Goal: Use online tool/utility: Utilize a website feature to perform a specific function

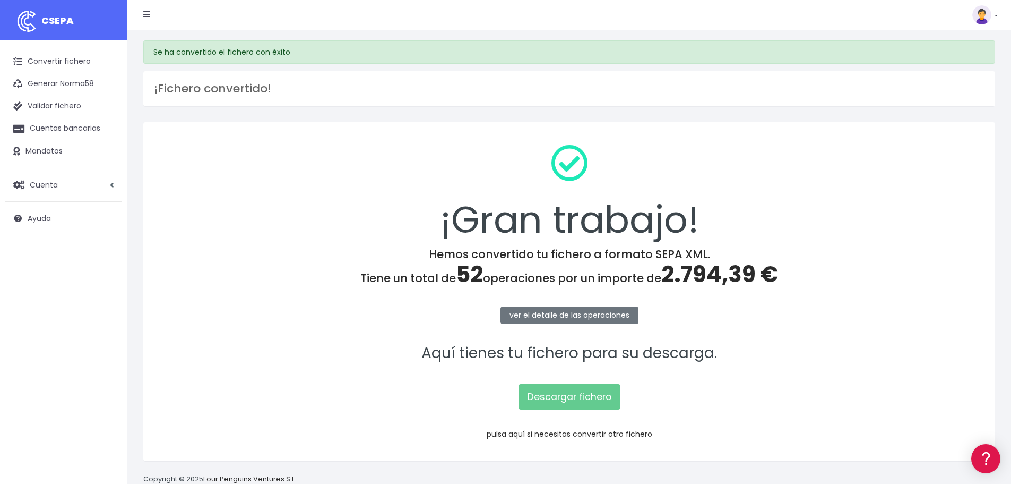
click at [555, 433] on link "pulsa aquí si necesitas convertir otro fichero" at bounding box center [570, 433] width 166 height 11
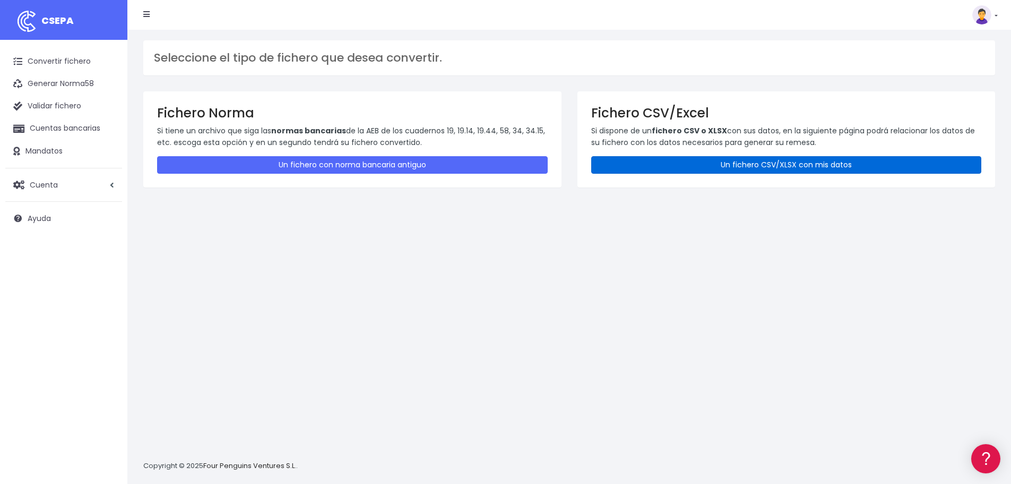
click at [656, 166] on link "Un fichero CSV/XLSX con mis datos" at bounding box center [786, 165] width 391 height 18
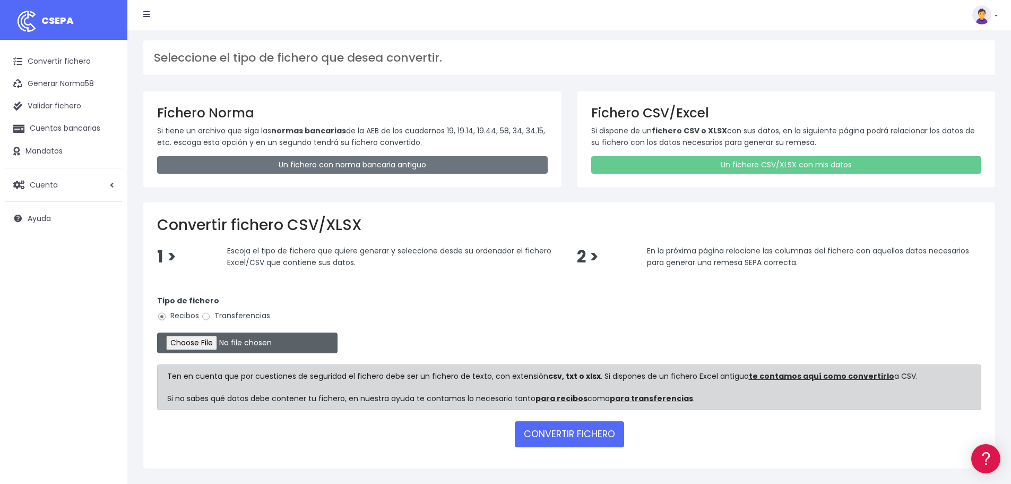
click at [207, 343] on input "file" at bounding box center [247, 342] width 180 height 21
type input "C:\fakepath\Remesa Cobros Confort^LM 29082025.xlsx"
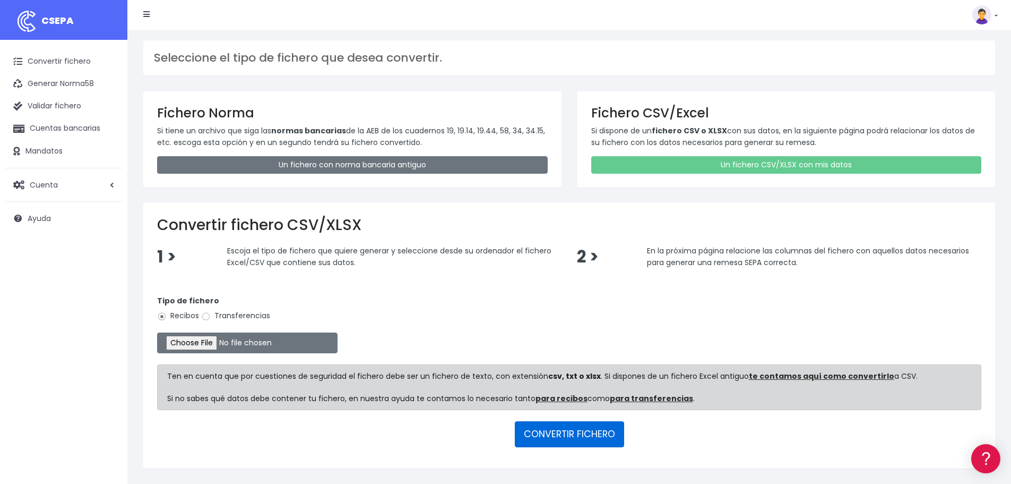
click at [561, 427] on button "CONVERTIR FICHERO" at bounding box center [569, 433] width 109 height 25
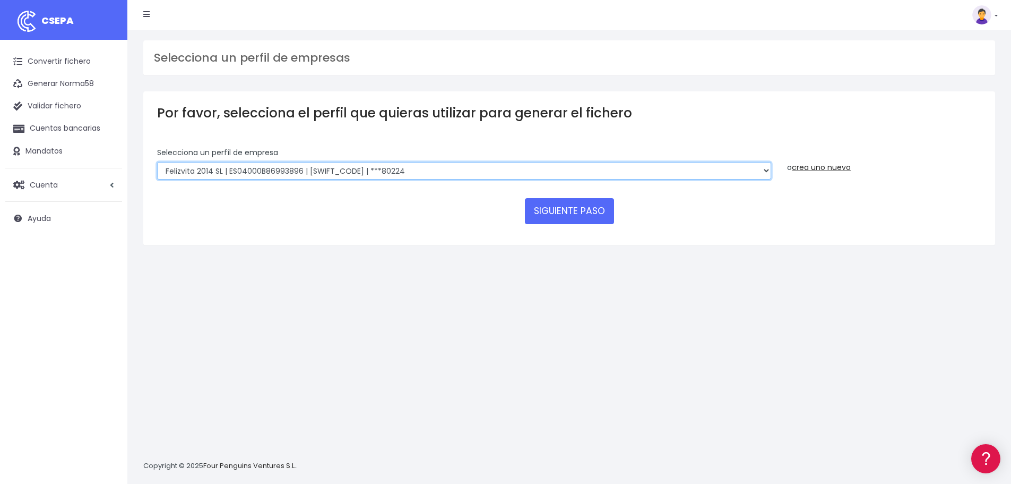
click at [418, 167] on select "Felizvita 2014 SL | ES04000B86993896 | CAIXESBBXXX | ***80224 CUIDA CARE MARKET…" at bounding box center [464, 171] width 614 height 18
select select "1688"
click at [157, 162] on select "Felizvita 2014 SL | ES04000B86993896 | CAIXESBBXXX | ***80224 CUIDA CARE MARKET…" at bounding box center [464, 171] width 614 height 18
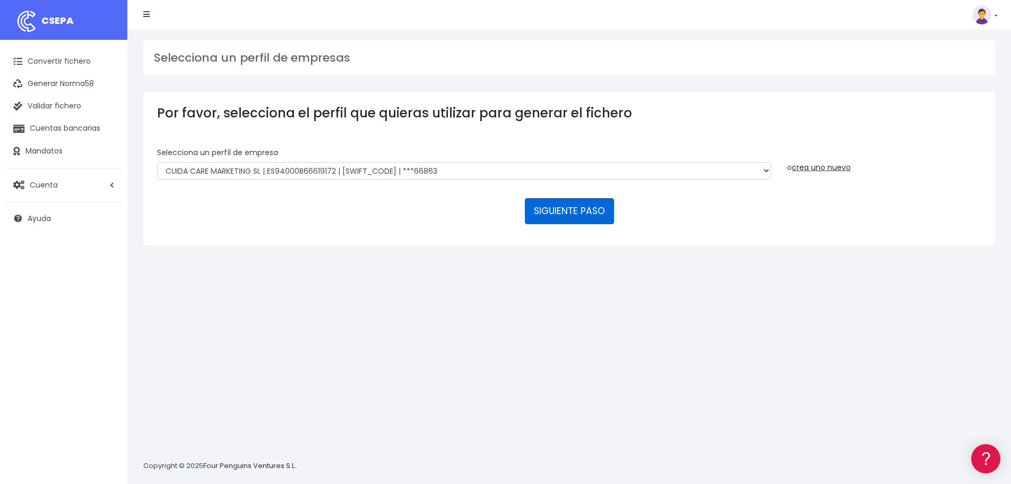
click at [548, 213] on button "SIGUIENTE PASO" at bounding box center [569, 210] width 89 height 25
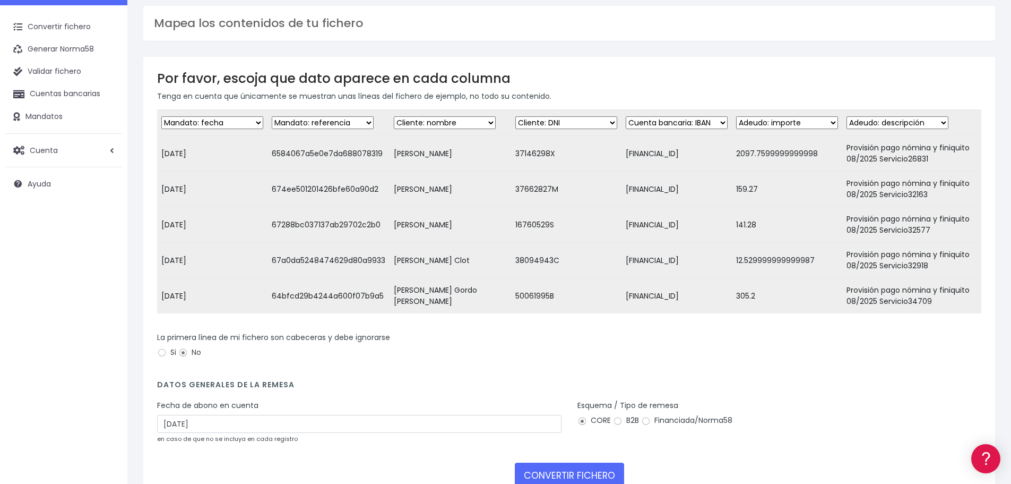
scroll to position [53, 0]
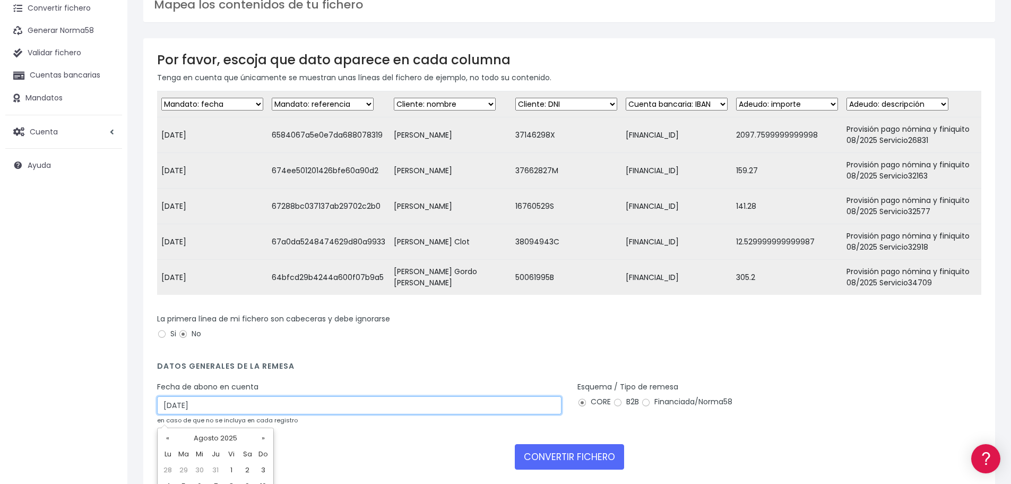
click at [317, 414] on input "31/08/2025" at bounding box center [359, 405] width 404 height 18
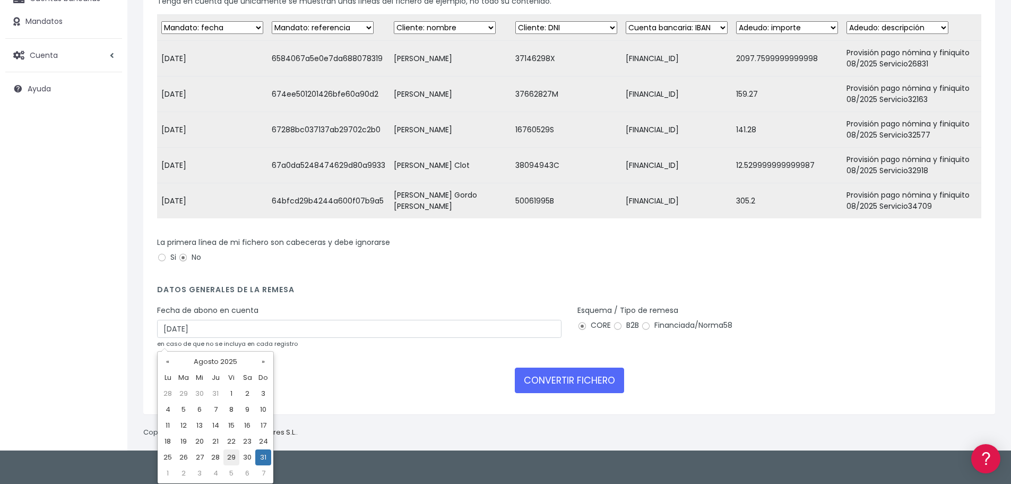
click at [231, 453] on td "29" at bounding box center [231, 457] width 16 height 16
type input "29/08/2025"
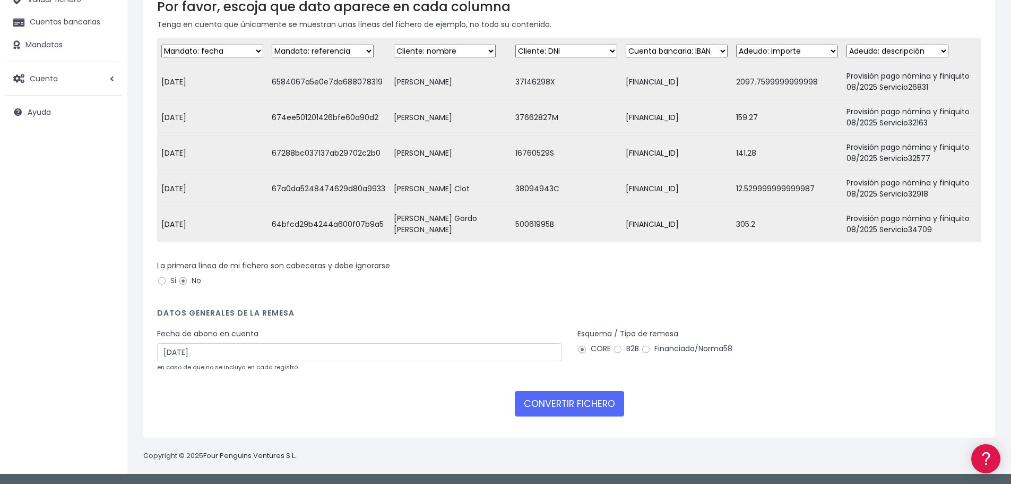
scroll to position [114, 0]
click at [595, 400] on button "CONVERTIR FICHERO" at bounding box center [569, 403] width 109 height 25
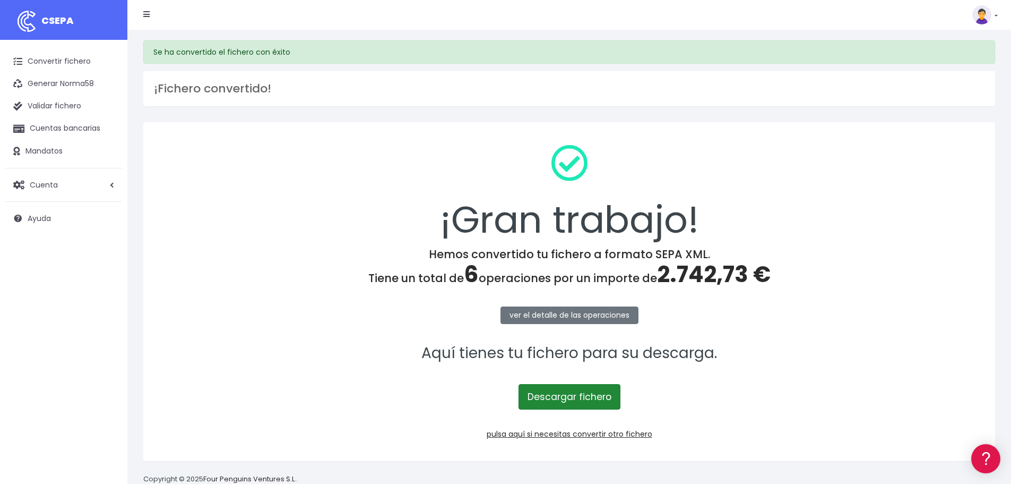
click at [595, 400] on link "Descargar fichero" at bounding box center [570, 396] width 102 height 25
click at [566, 392] on link "Descargar fichero" at bounding box center [570, 396] width 102 height 25
click at [570, 430] on link "pulsa aquí si necesitas convertir otro fichero" at bounding box center [570, 433] width 166 height 11
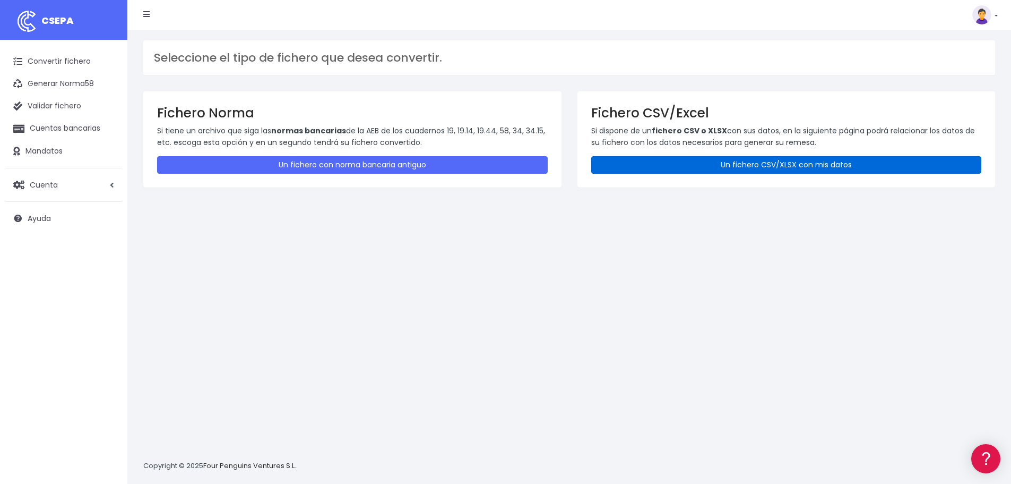
click at [631, 159] on link "Un fichero CSV/XLSX con mis datos" at bounding box center [786, 165] width 391 height 18
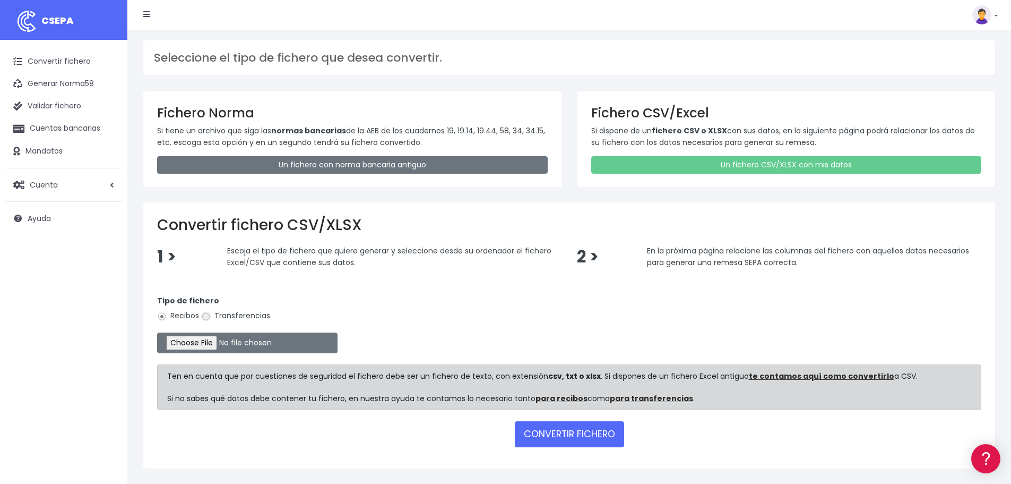
click at [206, 314] on input "Transferencias" at bounding box center [206, 317] width 10 height 10
radio input "true"
click at [206, 339] on input "file" at bounding box center [247, 342] width 180 height 21
type input "C:\fakepath\Remesa Pagos Devs Confort 29082025.xlsx"
click at [542, 430] on button "CONVERTIR FICHERO" at bounding box center [569, 433] width 109 height 25
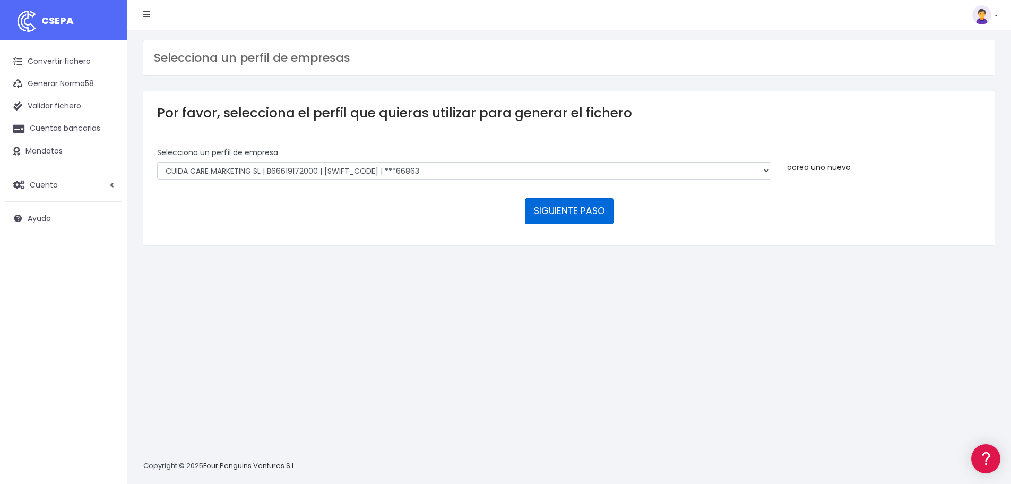
click at [537, 207] on button "SIGUIENTE PASO" at bounding box center [569, 210] width 89 height 25
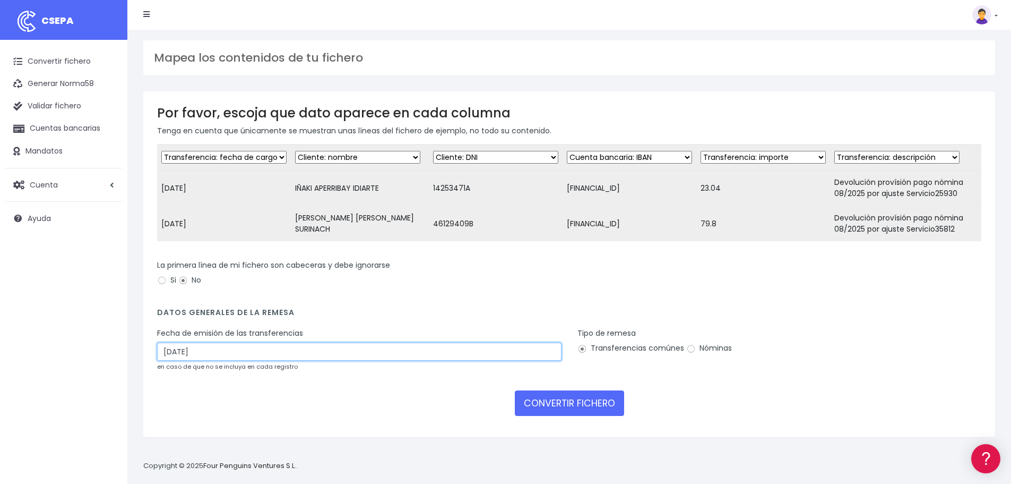
click at [255, 360] on input "[DATE]" at bounding box center [359, 351] width 404 height 18
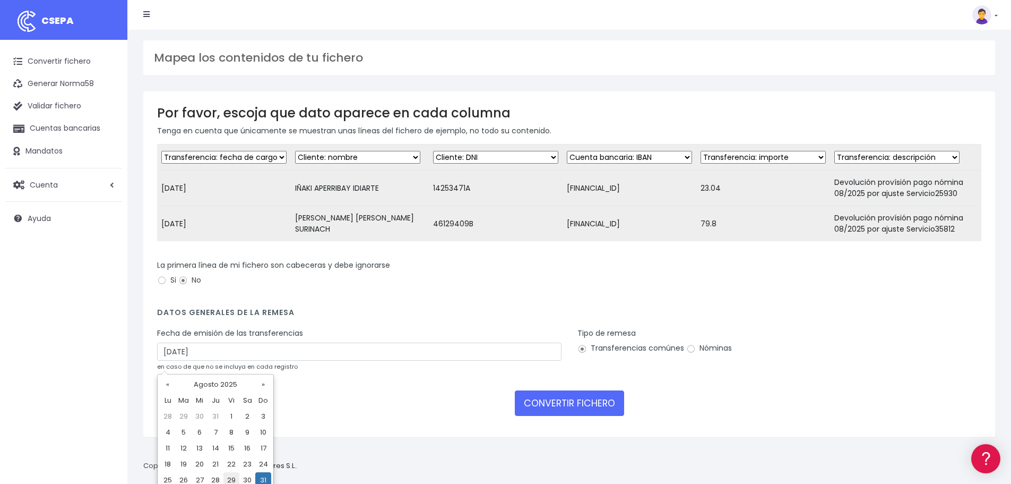
click at [228, 478] on td "29" at bounding box center [231, 480] width 16 height 16
type input "[DATE]"
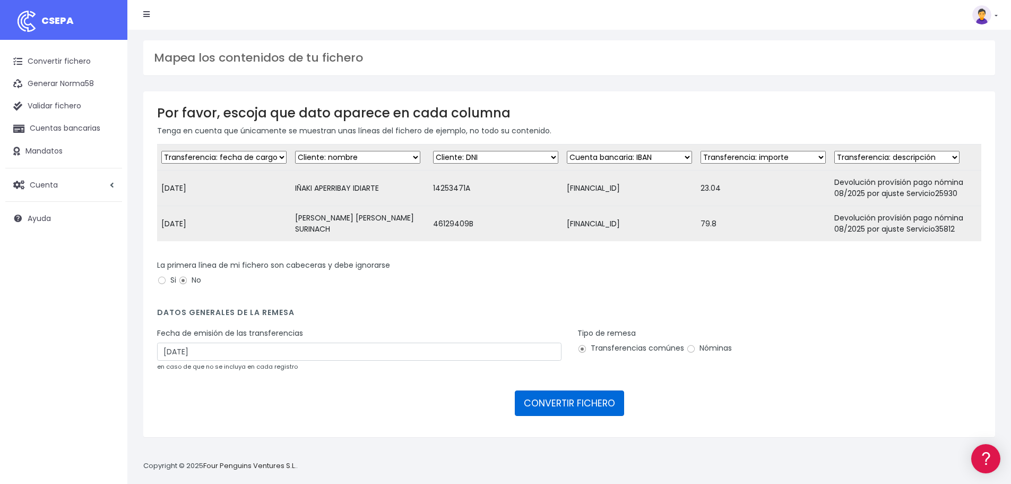
click at [531, 414] on button "CONVERTIR FICHERO" at bounding box center [569, 402] width 109 height 25
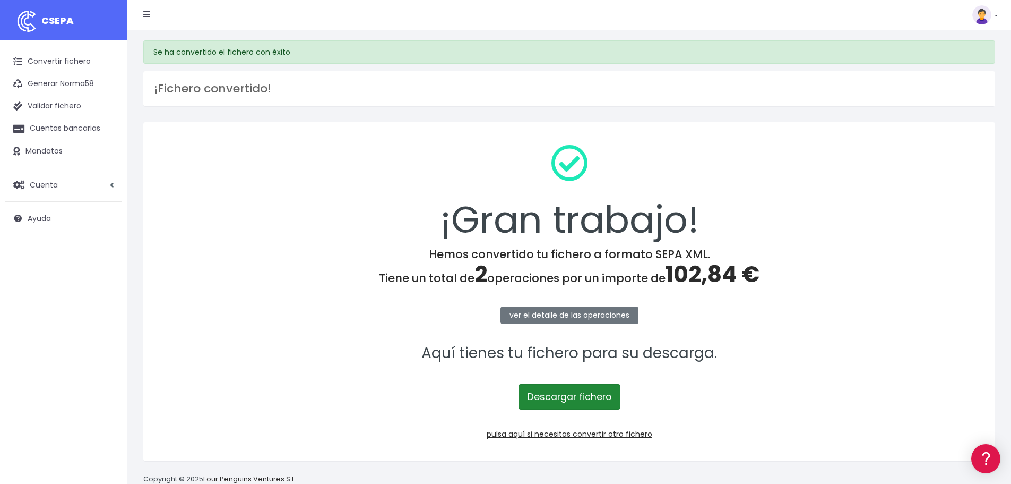
click at [578, 396] on link "Descargar fichero" at bounding box center [570, 396] width 102 height 25
